Goal: Check status: Check status

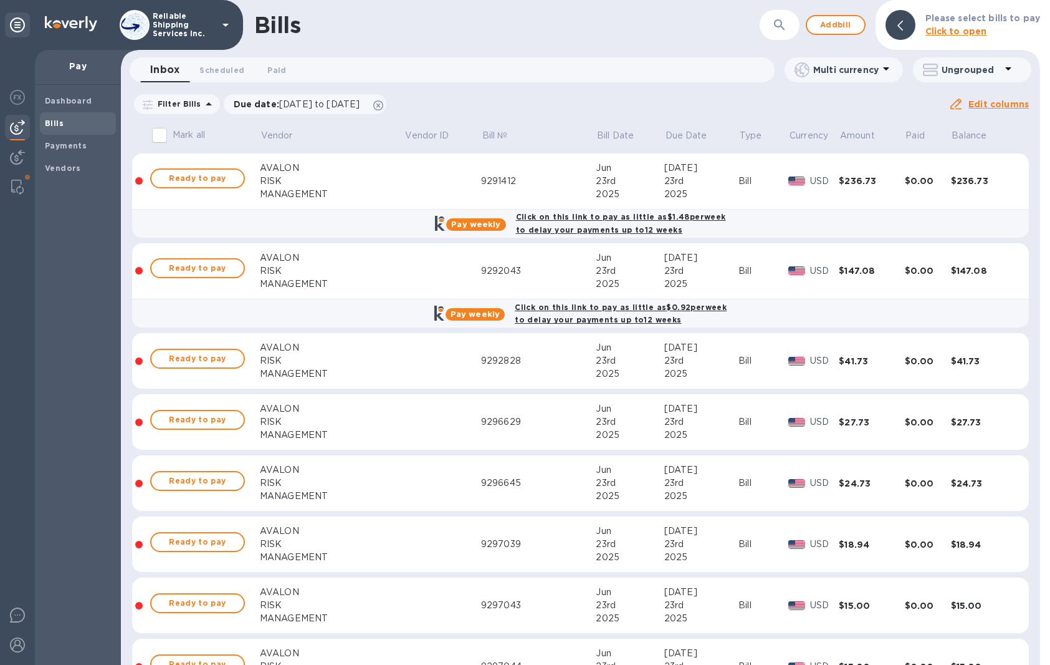
click at [575, 65] on div "Inbox 0 Scheduled 0 Paid 0" at bounding box center [457, 69] width 635 height 25
click at [383, 102] on icon at bounding box center [378, 105] width 10 height 10
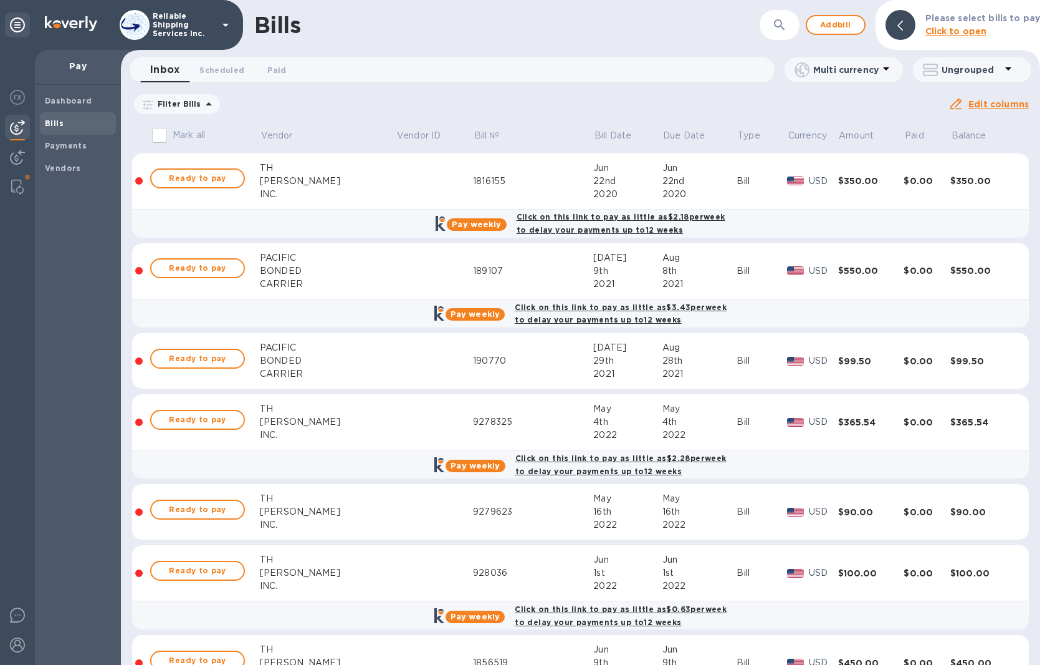
click at [787, 31] on icon "button" at bounding box center [779, 24] width 15 height 15
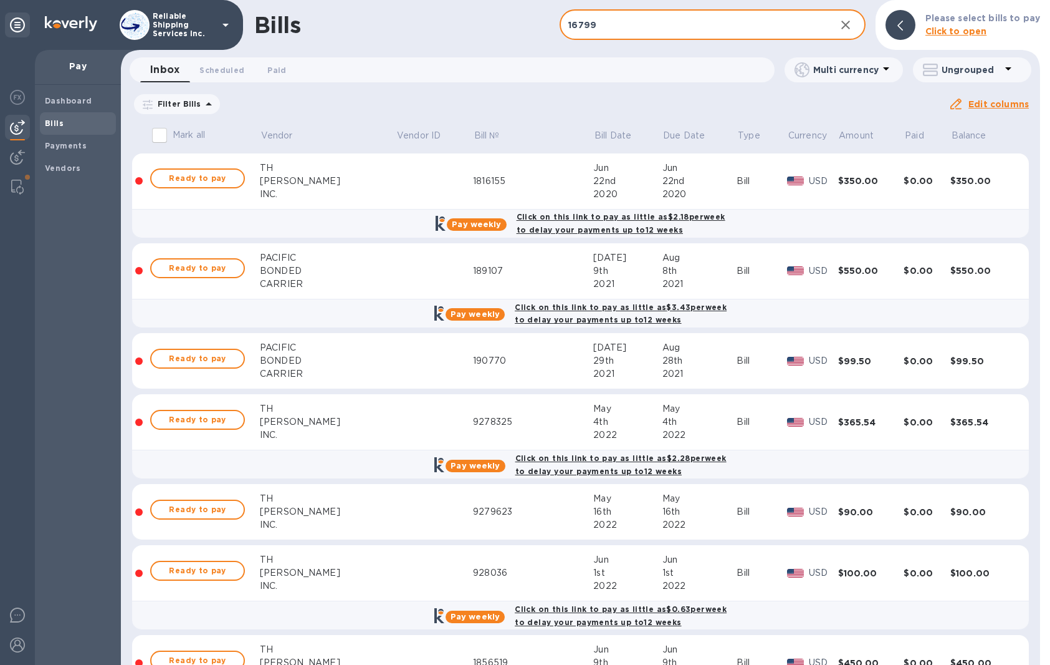
type input "16799"
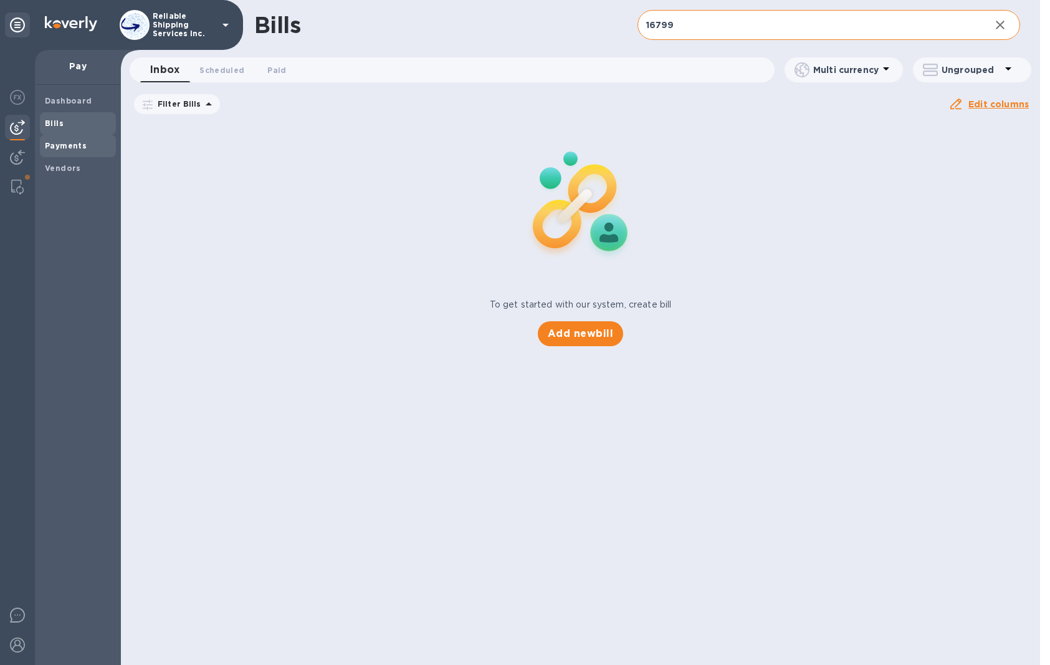
click at [78, 153] on div "Payments" at bounding box center [78, 146] width 76 height 22
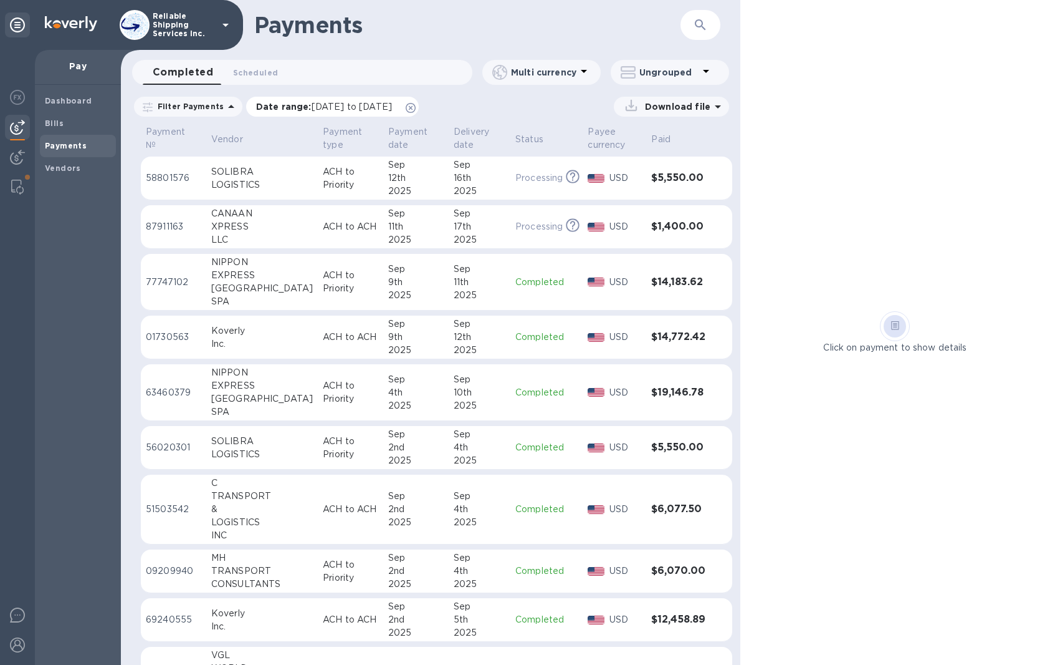
click at [416, 110] on icon at bounding box center [411, 108] width 10 height 10
click at [22, 158] on img at bounding box center [17, 157] width 15 height 15
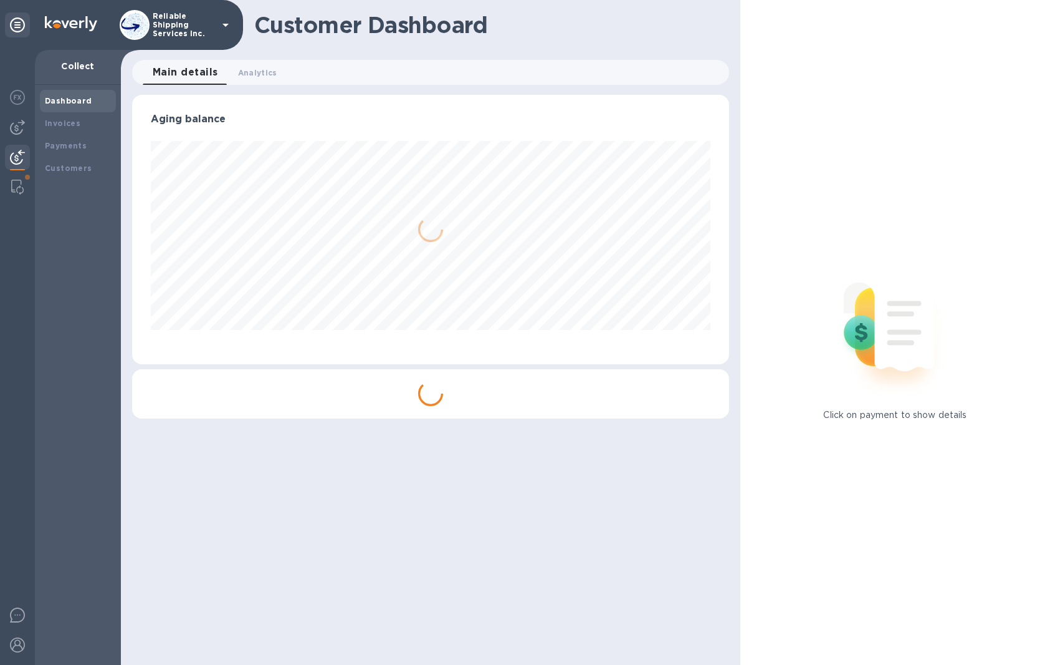
scroll to position [269, 597]
click at [19, 130] on img at bounding box center [17, 127] width 15 height 15
click at [64, 124] on span "Bills" at bounding box center [78, 123] width 66 height 12
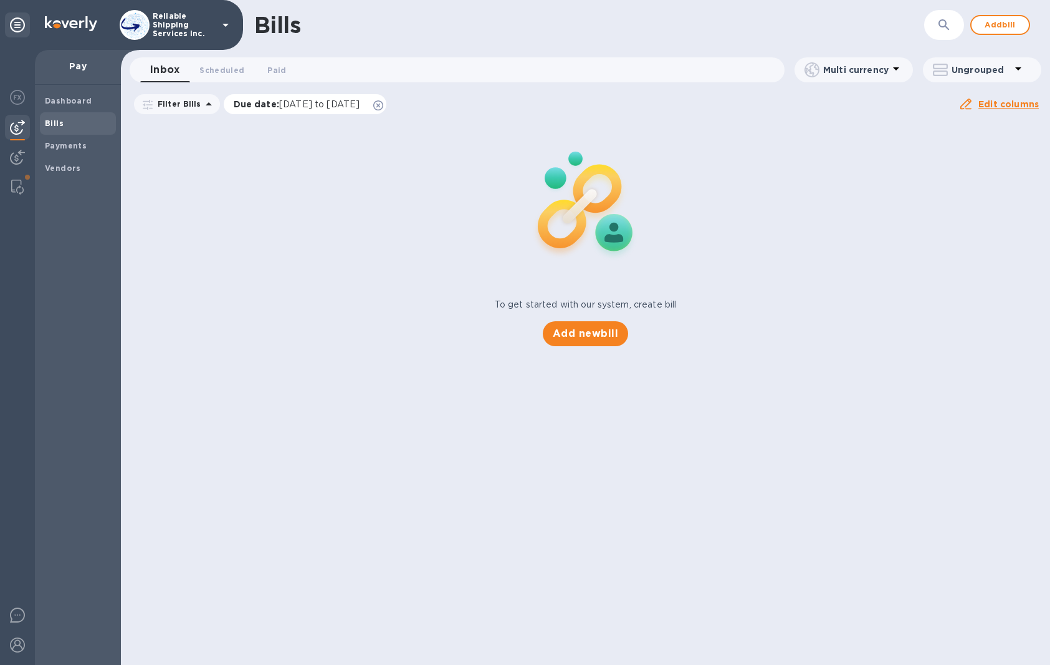
click at [383, 102] on icon at bounding box center [378, 105] width 10 height 10
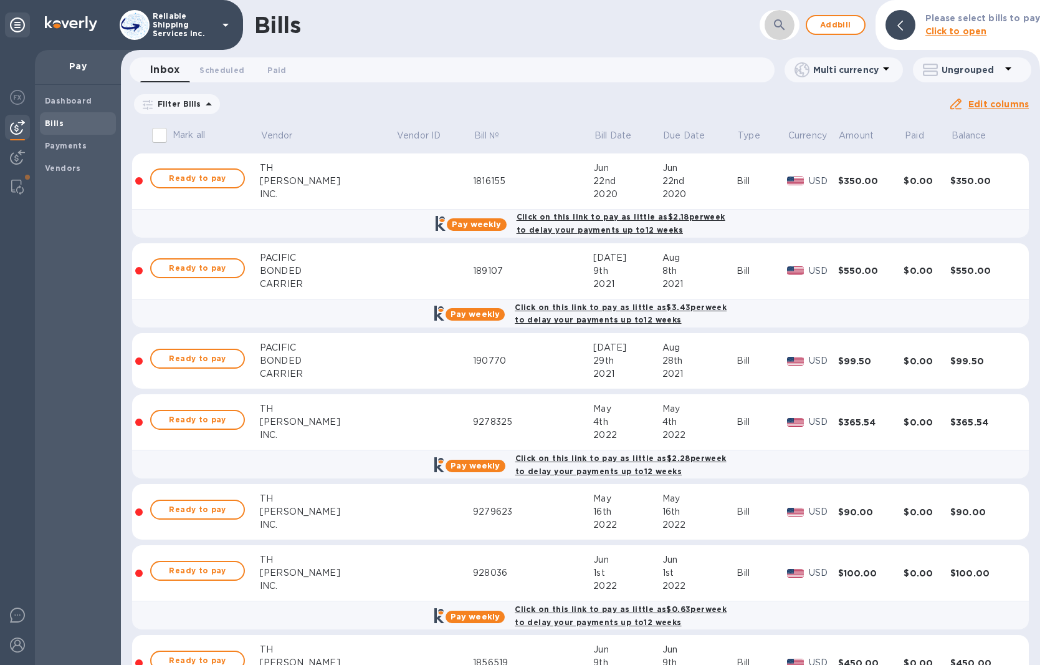
click at [773, 28] on button "button" at bounding box center [780, 25] width 30 height 30
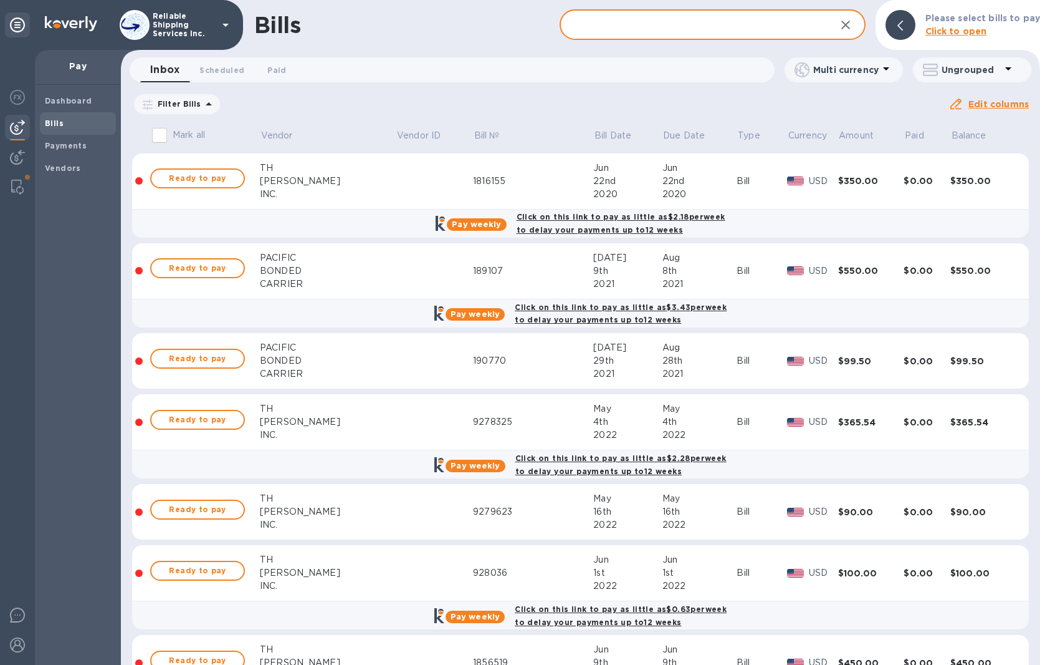
click at [773, 28] on input "text" at bounding box center [693, 25] width 266 height 31
type input "16799"
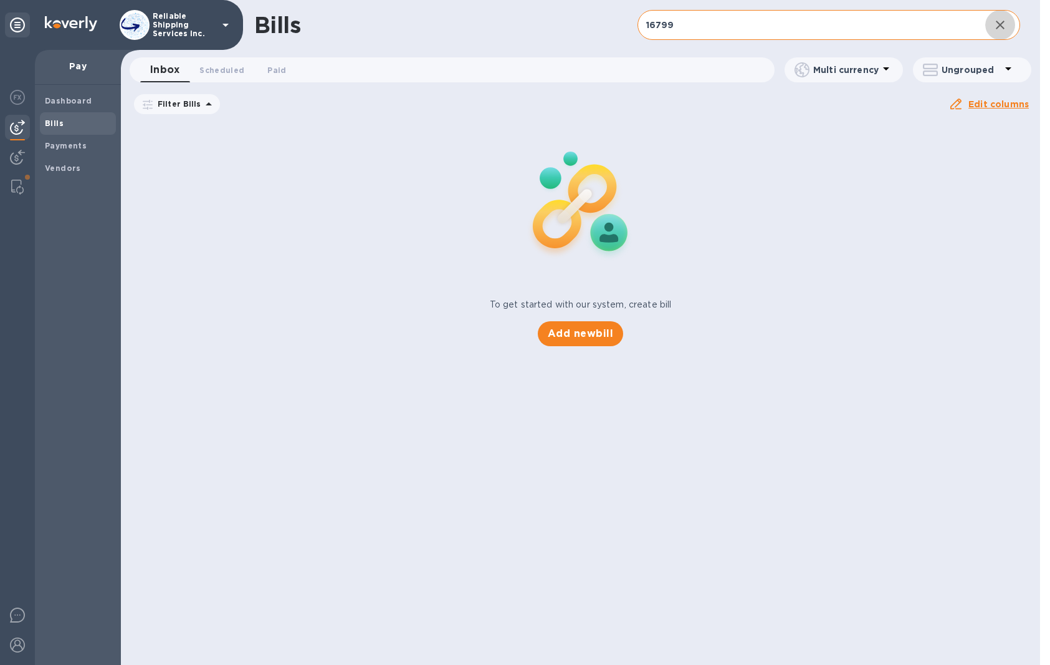
click at [997, 27] on icon "button" at bounding box center [1000, 24] width 15 height 15
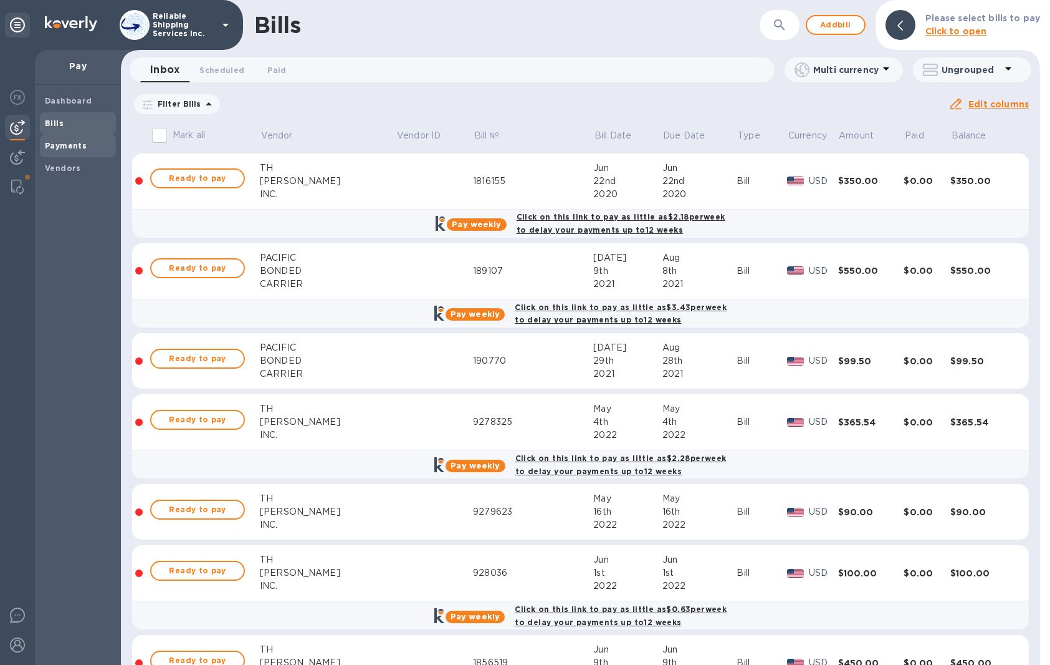
click at [72, 142] on b "Payments" at bounding box center [66, 145] width 42 height 9
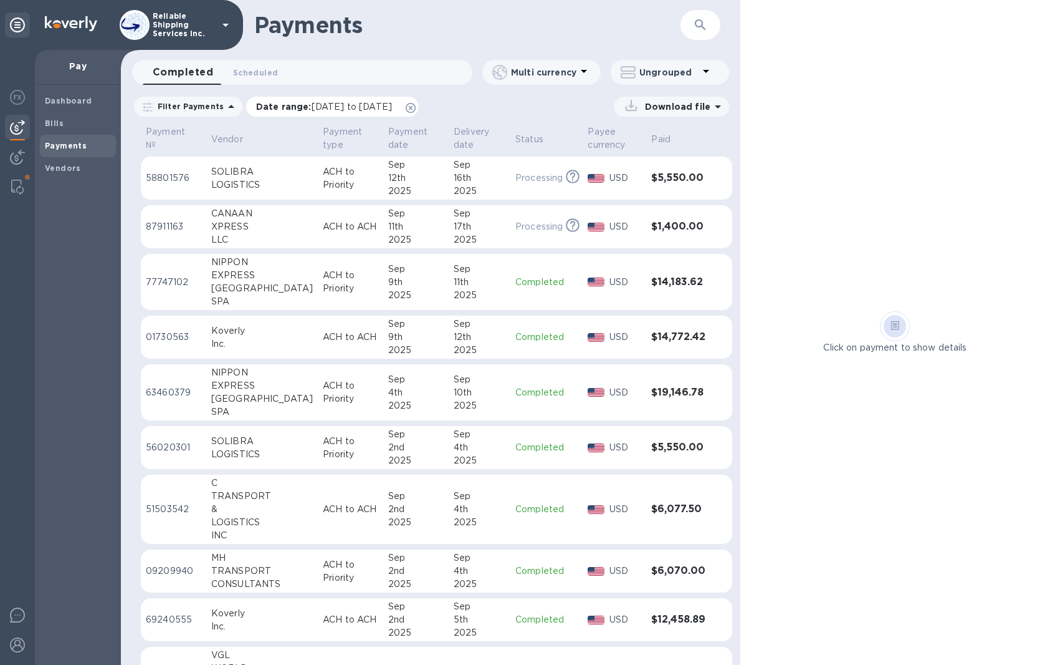
click at [416, 108] on icon at bounding box center [411, 108] width 10 height 10
click at [708, 29] on button "button" at bounding box center [701, 25] width 30 height 30
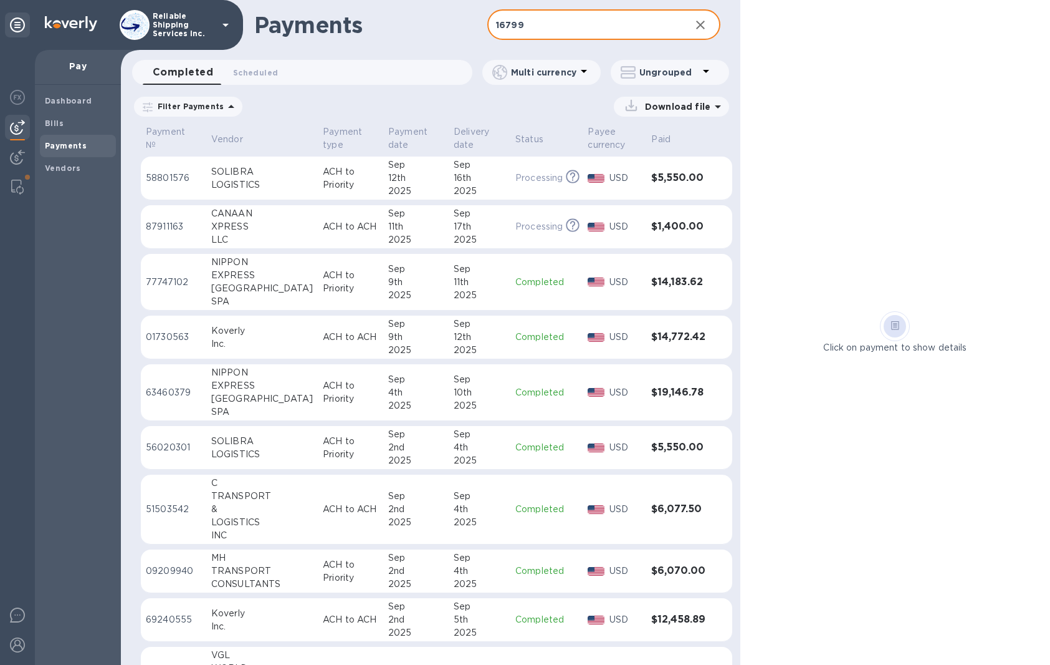
type input "16799"
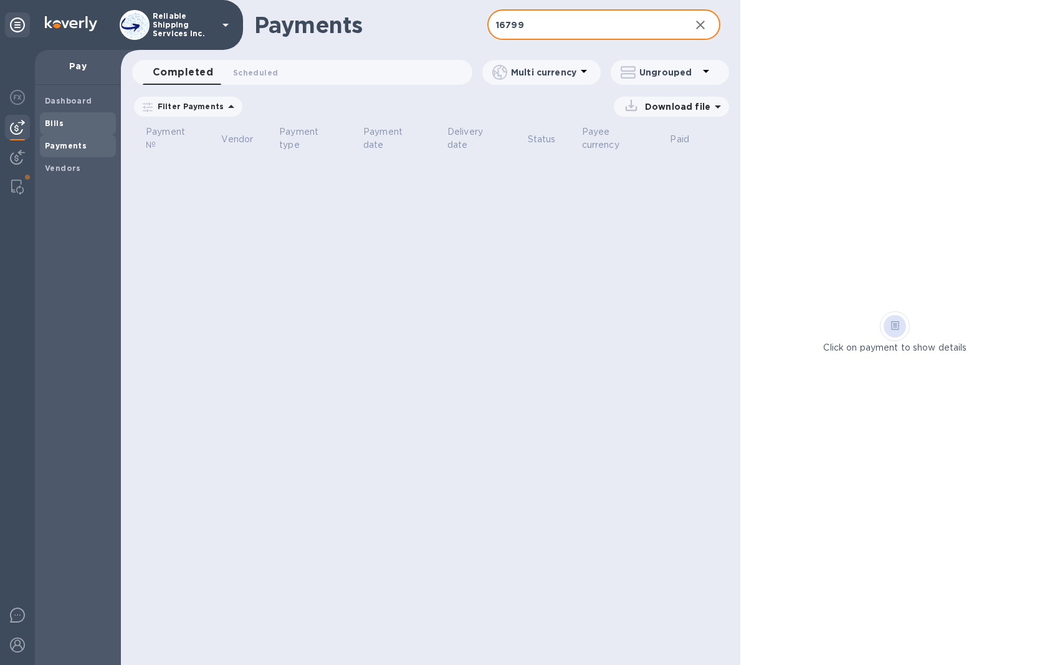
click at [62, 131] on div "Bills" at bounding box center [78, 123] width 76 height 22
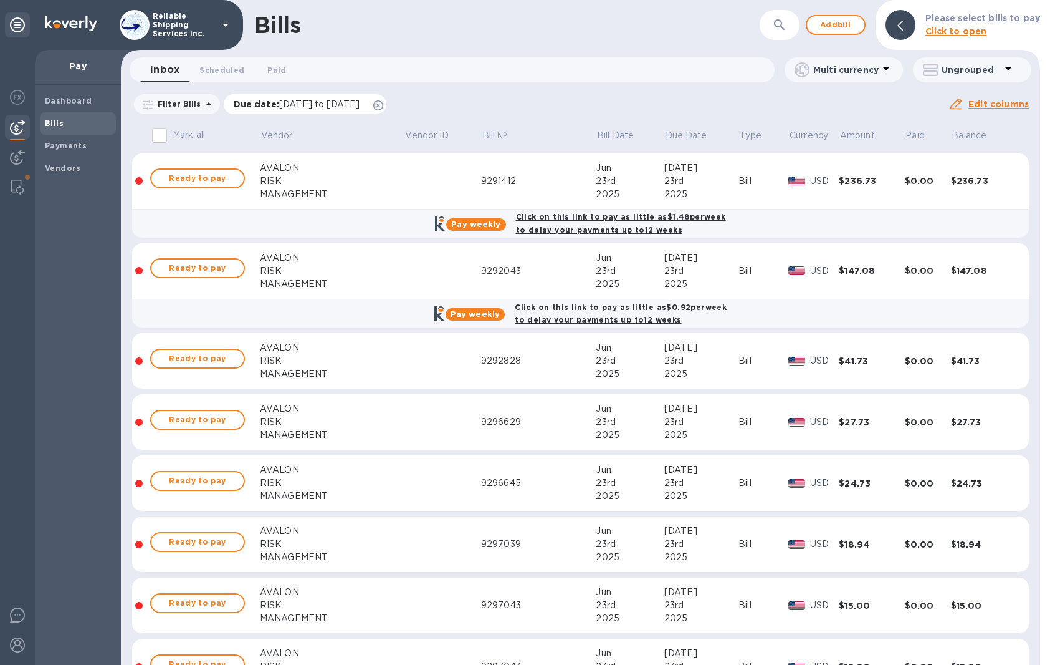
click at [383, 107] on icon at bounding box center [378, 105] width 10 height 10
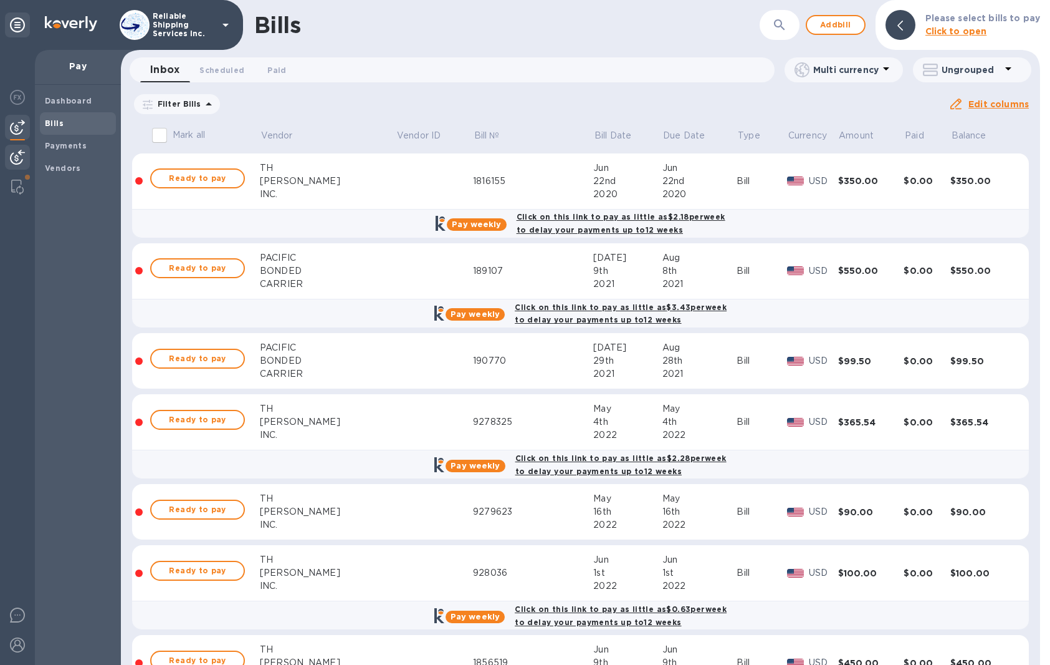
click at [21, 153] on img at bounding box center [17, 157] width 15 height 15
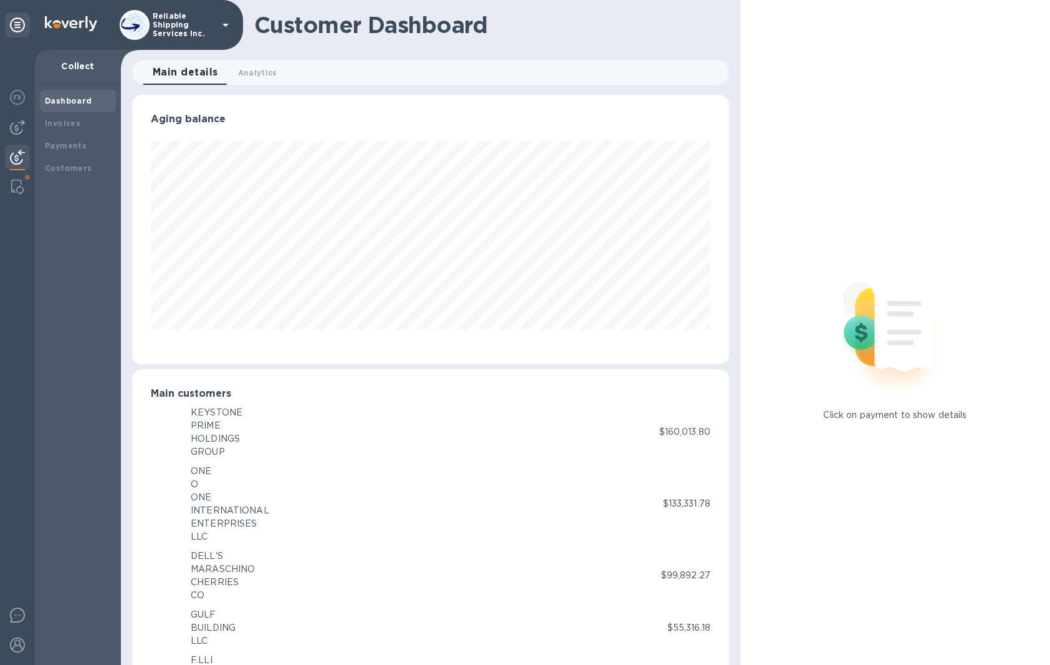
scroll to position [623148, 622825]
click at [74, 152] on div "Payments" at bounding box center [78, 146] width 76 height 22
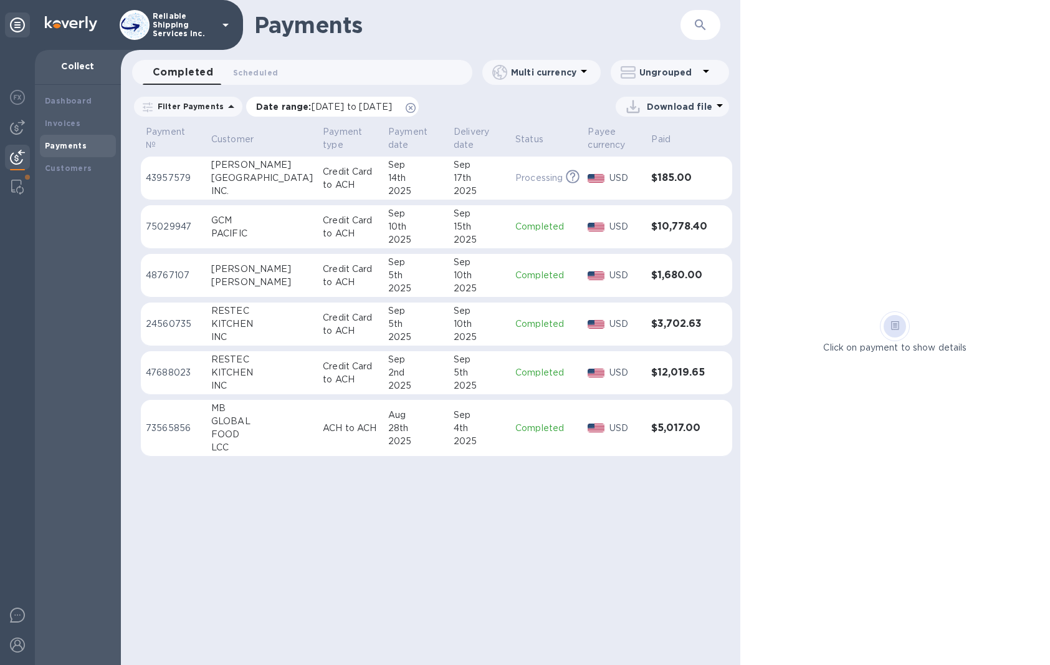
click at [416, 104] on icon at bounding box center [411, 108] width 10 height 10
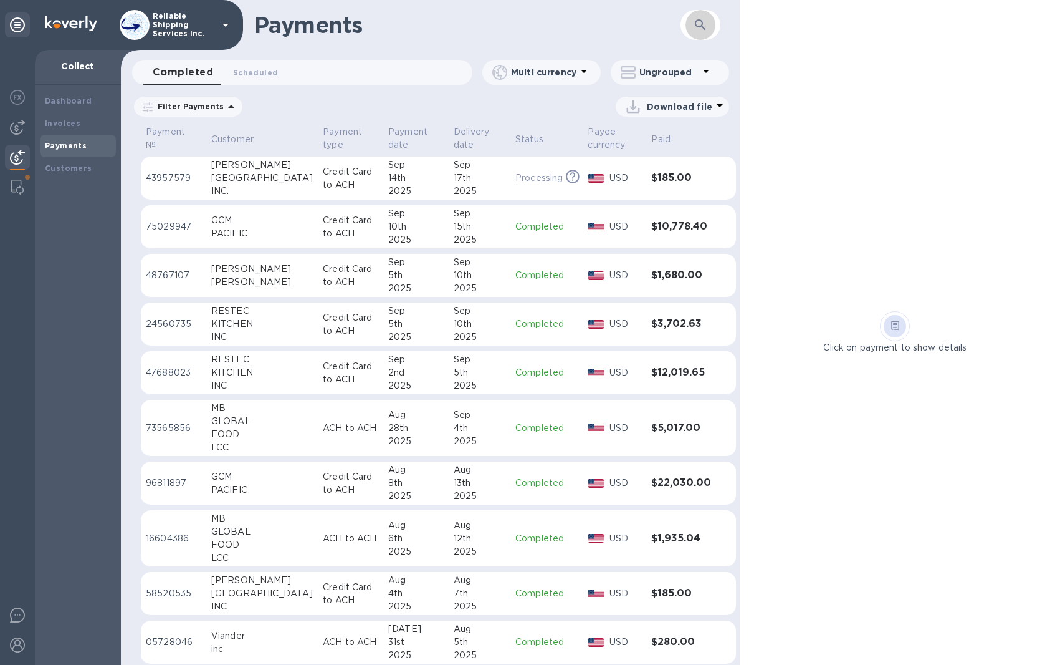
click at [699, 22] on icon "button" at bounding box center [700, 24] width 15 height 15
type input "16799"
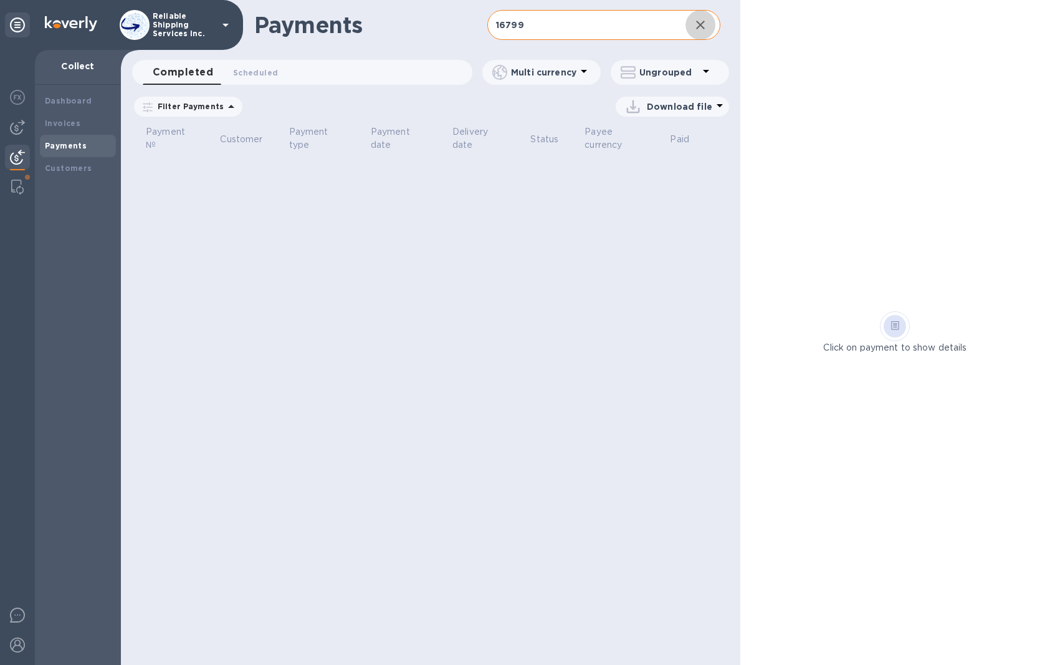
click at [706, 27] on icon "button" at bounding box center [700, 24] width 15 height 15
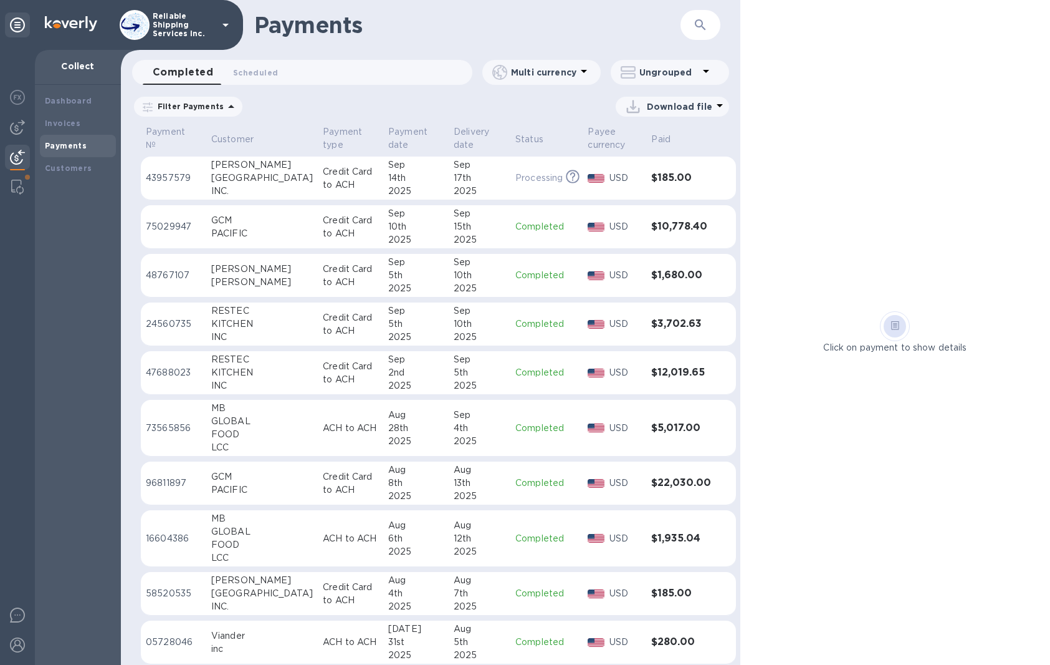
click at [692, 22] on button "button" at bounding box center [701, 25] width 30 height 30
click at [708, 31] on button "button" at bounding box center [701, 25] width 30 height 30
click at [708, 25] on button "button" at bounding box center [701, 25] width 30 height 30
click at [374, 26] on h1 "Payments" at bounding box center [467, 25] width 426 height 26
click at [65, 122] on b "Invoices" at bounding box center [63, 122] width 36 height 9
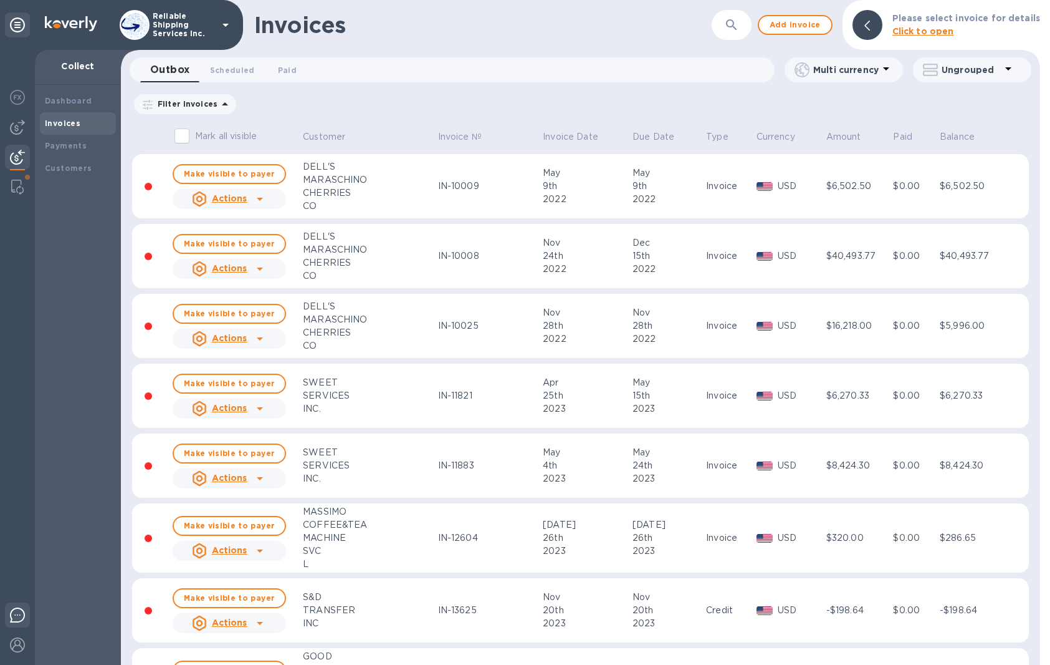
click at [5, 613] on div at bounding box center [17, 616] width 25 height 29
click at [441, 39] on div "Invoices ​ Add invoice Please select invoice for details Click to open" at bounding box center [581, 25] width 920 height 50
click at [461, 12] on div "Invoices" at bounding box center [483, 25] width 458 height 26
click at [284, 73] on span "Paid 0" at bounding box center [287, 70] width 19 height 13
